Goal: Information Seeking & Learning: Learn about a topic

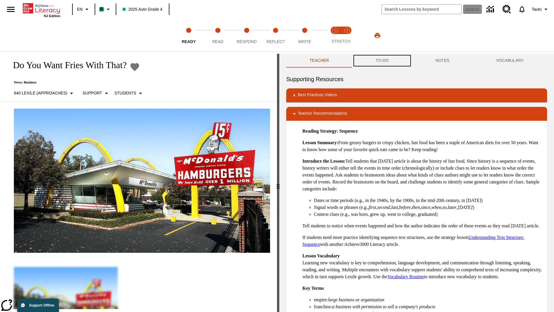
click at [383, 61] on button "TO-DO" at bounding box center [383, 61] width 60 height 14
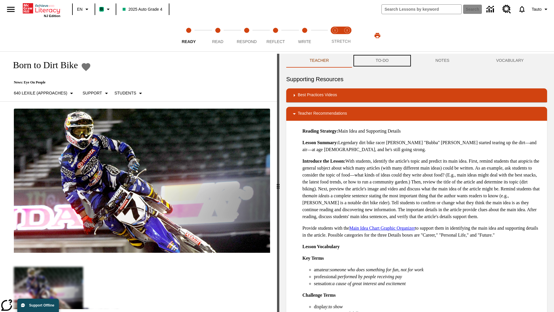
click at [383, 61] on button "TO-DO" at bounding box center [383, 61] width 60 height 14
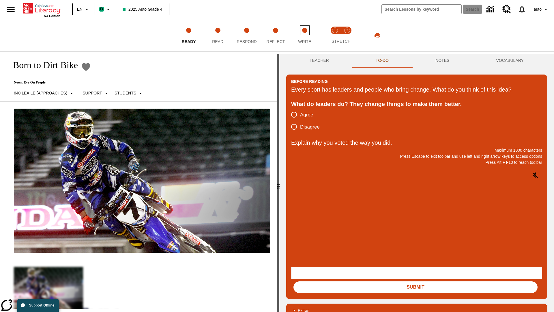
click at [305, 36] on span "Write" at bounding box center [304, 39] width 13 height 10
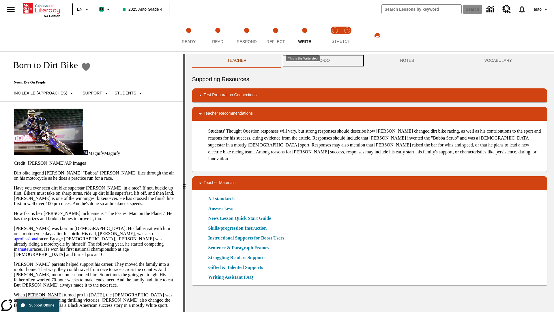
scroll to position [0, 0]
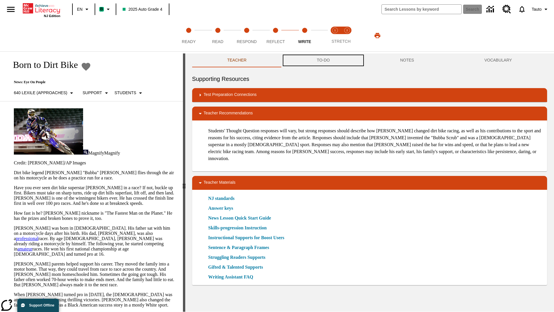
click at [324, 61] on button "TO-DO" at bounding box center [323, 60] width 83 height 14
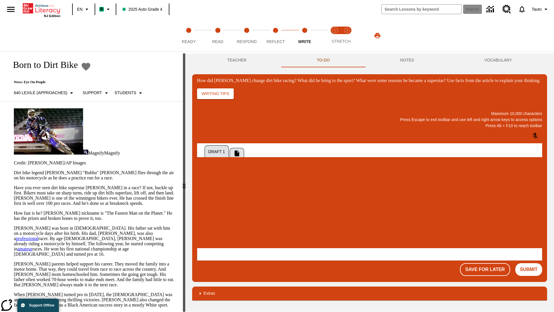
scroll to position [0, 0]
click at [209, 187] on span "Copy" at bounding box center [204, 189] width 10 height 4
click at [281, 210] on p "How did Stewart change dirt bike racing? What did he bring to the sport? What w…" at bounding box center [240, 209] width 82 height 5
click at [209, 187] on span "Copy" at bounding box center [204, 189] width 10 height 4
